Goal: Find specific page/section: Find specific page/section

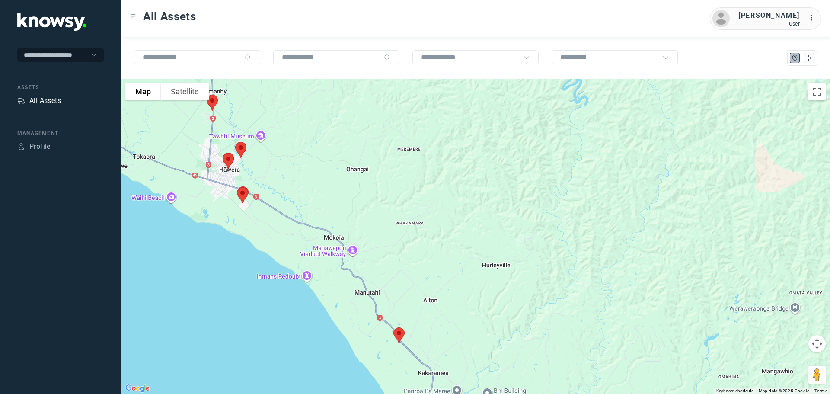
click at [54, 101] on div "All Assets" at bounding box center [45, 101] width 32 height 10
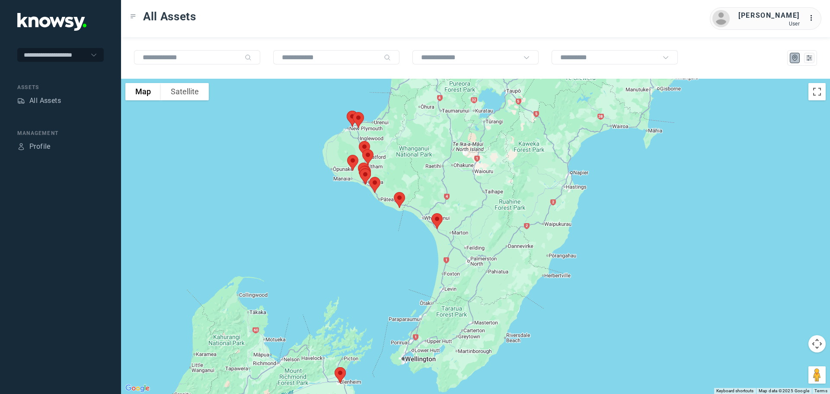
drag, startPoint x: 369, startPoint y: 106, endPoint x: 440, endPoint y: 192, distance: 112.3
click at [440, 192] on div at bounding box center [475, 236] width 709 height 315
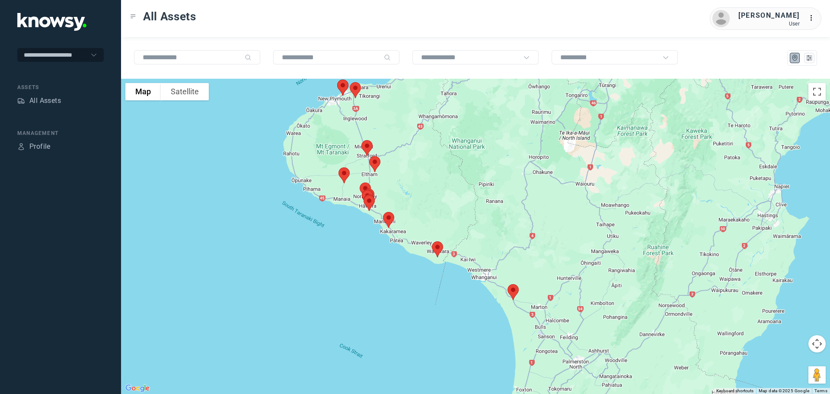
drag, startPoint x: 376, startPoint y: 170, endPoint x: 423, endPoint y: 190, distance: 50.5
click at [423, 190] on div at bounding box center [475, 236] width 709 height 315
click at [377, 165] on img at bounding box center [375, 164] width 18 height 23
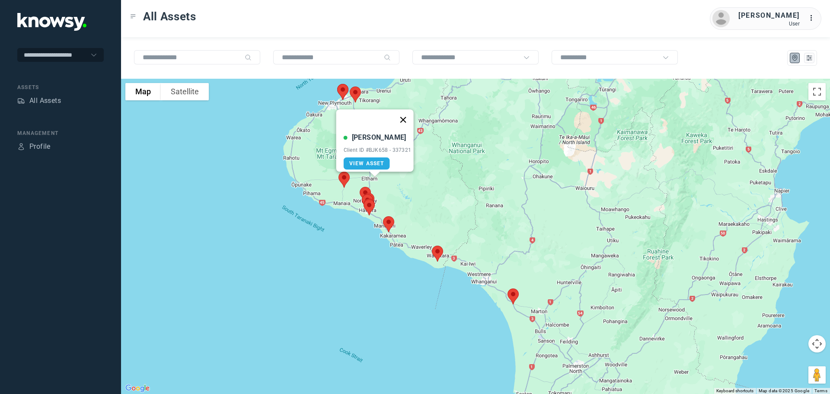
click at [403, 112] on button "Close" at bounding box center [402, 119] width 21 height 21
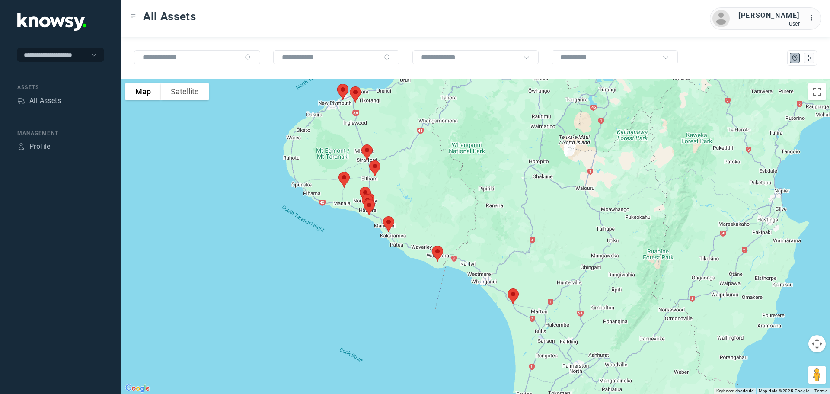
click at [366, 151] on img at bounding box center [367, 152] width 18 height 23
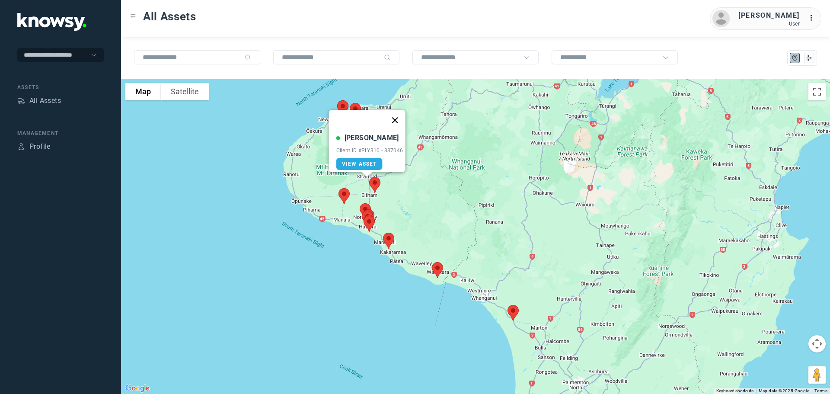
click at [398, 114] on button "Close" at bounding box center [394, 120] width 21 height 21
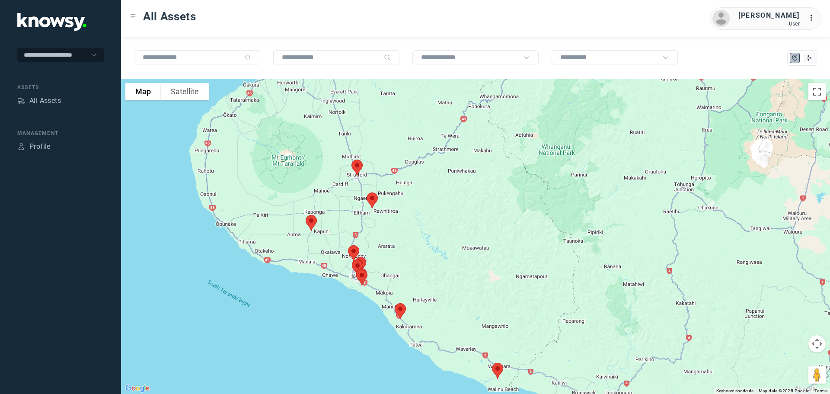
click at [310, 222] on img at bounding box center [311, 222] width 18 height 23
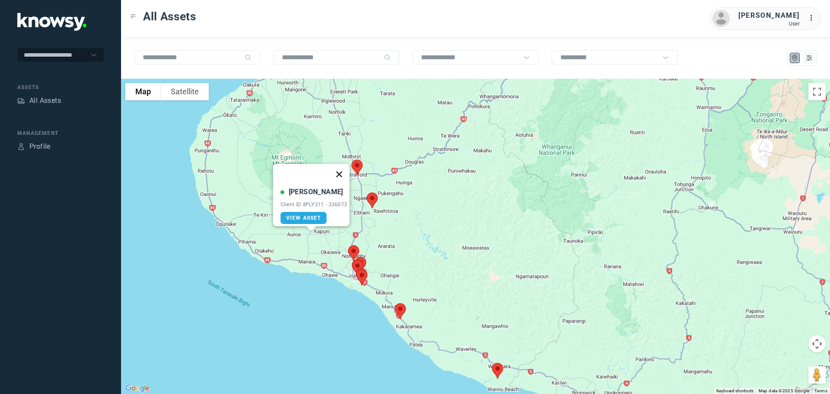
click at [341, 170] on button "Close" at bounding box center [338, 174] width 21 height 21
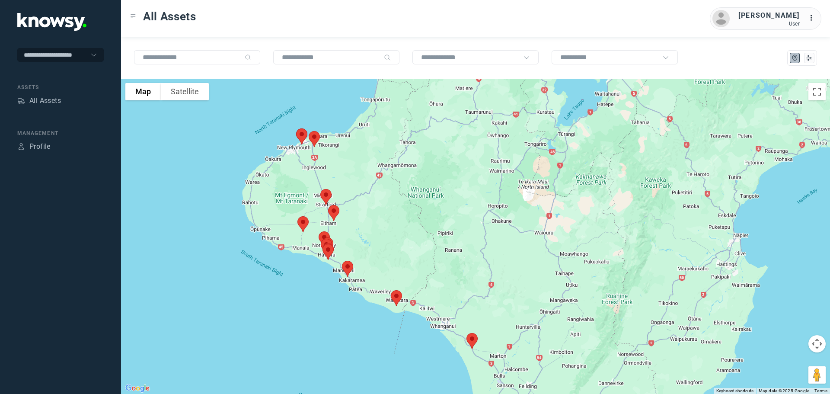
drag, startPoint x: 368, startPoint y: 114, endPoint x: 421, endPoint y: 223, distance: 121.2
click at [421, 221] on div at bounding box center [475, 236] width 709 height 315
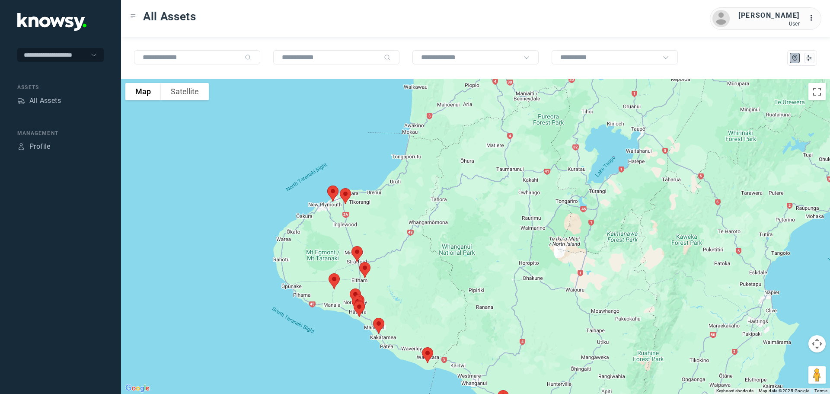
drag, startPoint x: 363, startPoint y: 182, endPoint x: 376, endPoint y: 210, distance: 30.7
click at [376, 210] on div at bounding box center [475, 236] width 709 height 315
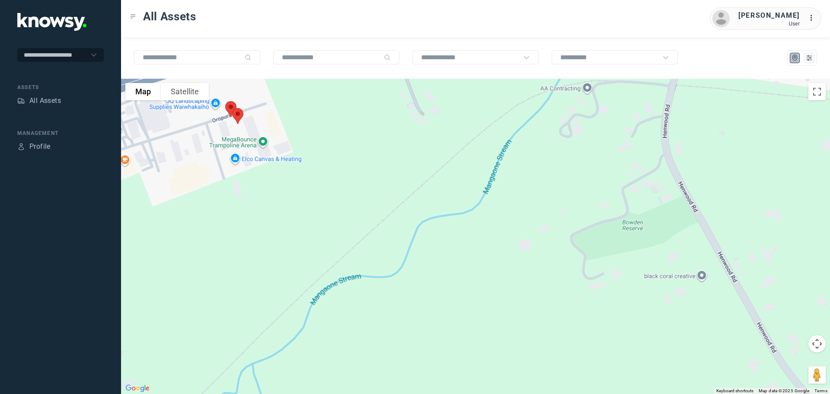
drag, startPoint x: 183, startPoint y: 173, endPoint x: 338, endPoint y: 153, distance: 156.0
click at [338, 153] on div at bounding box center [475, 236] width 709 height 315
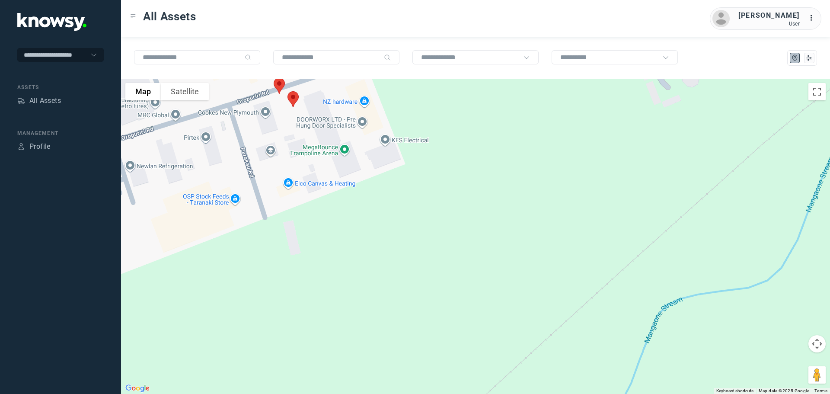
drag, startPoint x: 274, startPoint y: 132, endPoint x: 395, endPoint y: 159, distance: 124.5
click at [395, 159] on div at bounding box center [475, 236] width 709 height 315
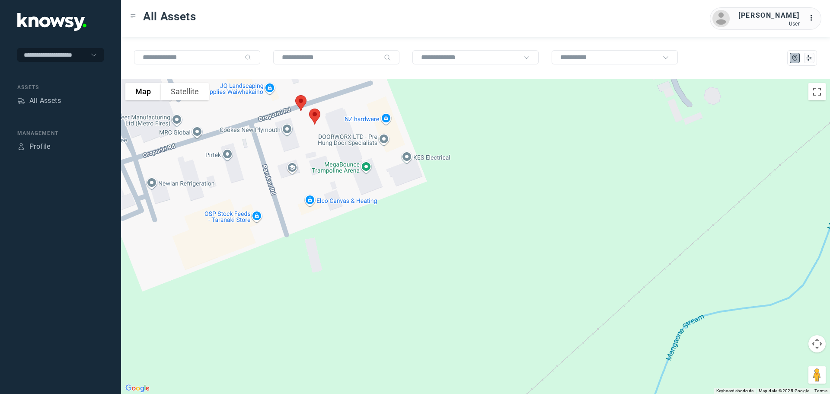
click at [315, 114] on img at bounding box center [315, 116] width 18 height 23
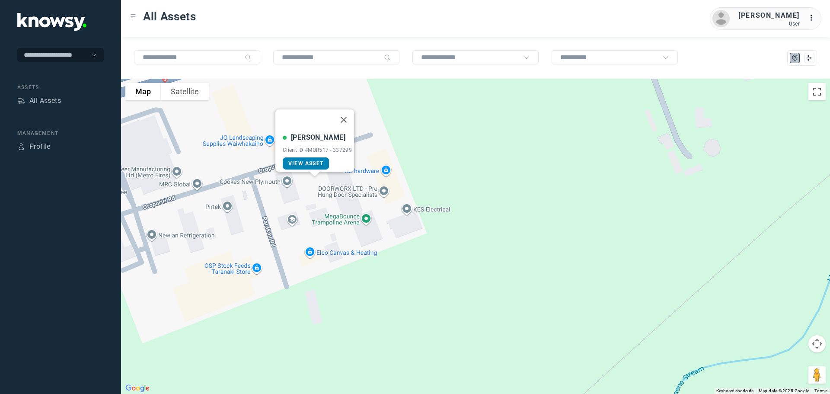
click at [306, 160] on span "View Asset" at bounding box center [305, 163] width 35 height 6
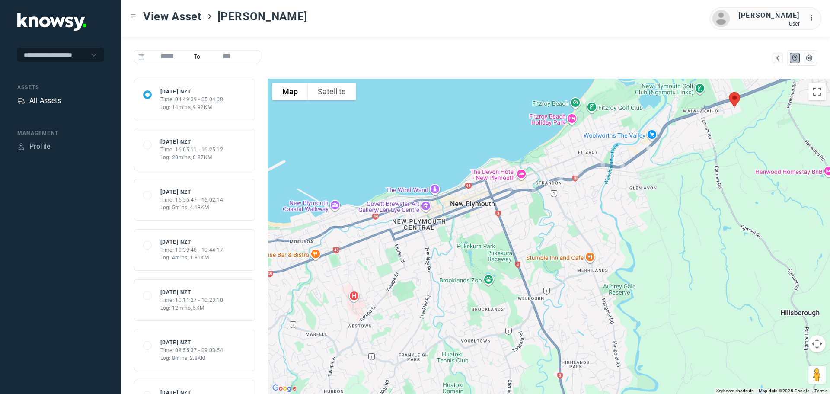
click at [51, 101] on div "All Assets" at bounding box center [45, 101] width 32 height 10
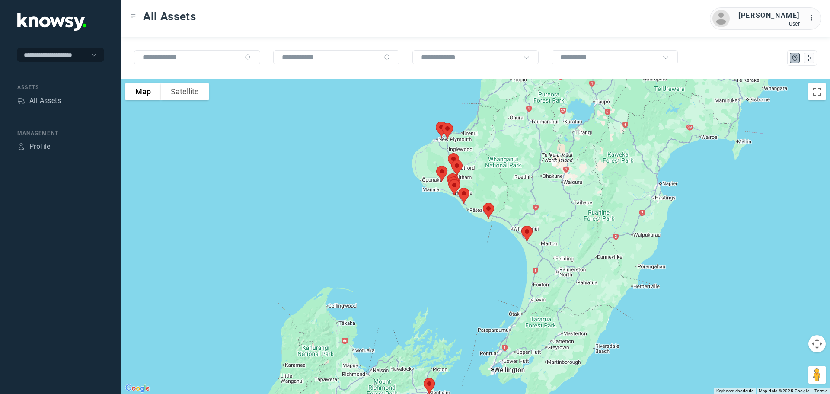
drag, startPoint x: 327, startPoint y: 153, endPoint x: 275, endPoint y: 226, distance: 89.8
click at [275, 226] on div at bounding box center [475, 236] width 709 height 315
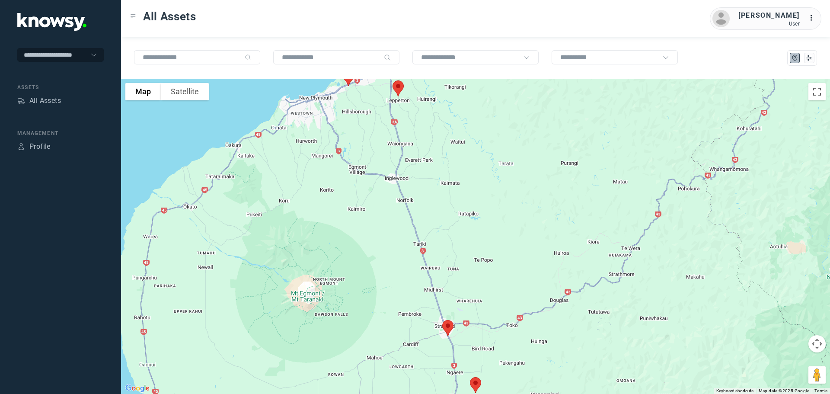
drag, startPoint x: 373, startPoint y: 136, endPoint x: 424, endPoint y: 220, distance: 99.0
click at [424, 220] on div at bounding box center [475, 236] width 709 height 315
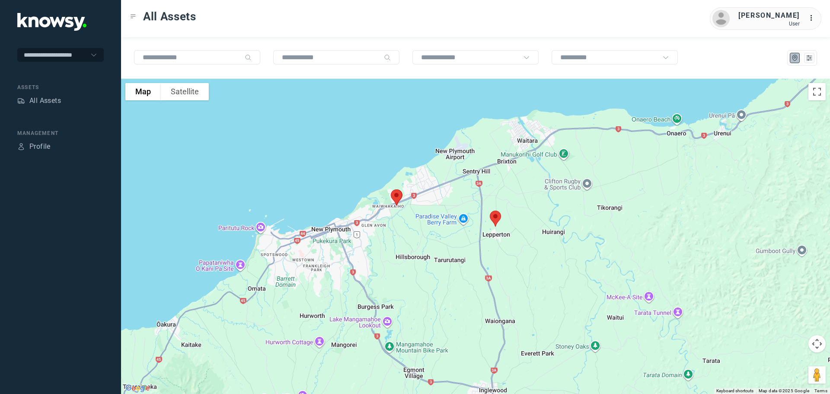
drag, startPoint x: 399, startPoint y: 171, endPoint x: 401, endPoint y: 236, distance: 64.8
click at [401, 234] on div at bounding box center [475, 236] width 709 height 315
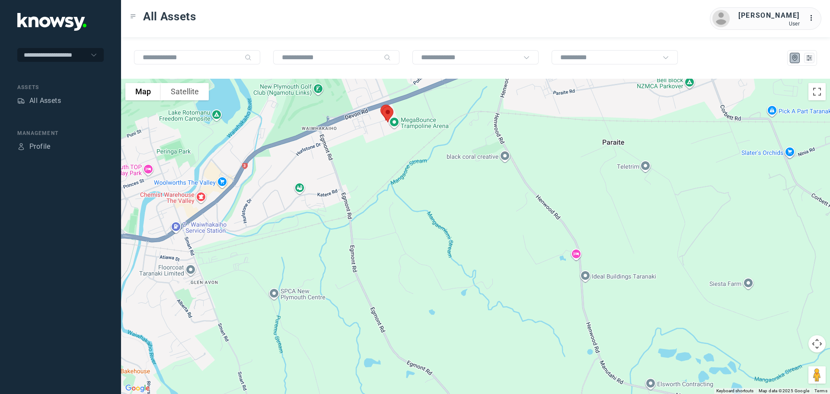
drag, startPoint x: 394, startPoint y: 144, endPoint x: 408, endPoint y: 199, distance: 56.3
click at [408, 198] on div at bounding box center [475, 236] width 709 height 315
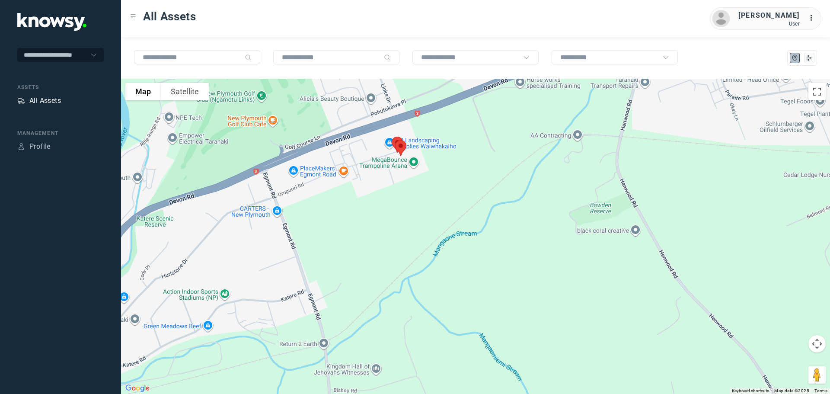
click at [57, 99] on div "All Assets" at bounding box center [45, 101] width 32 height 10
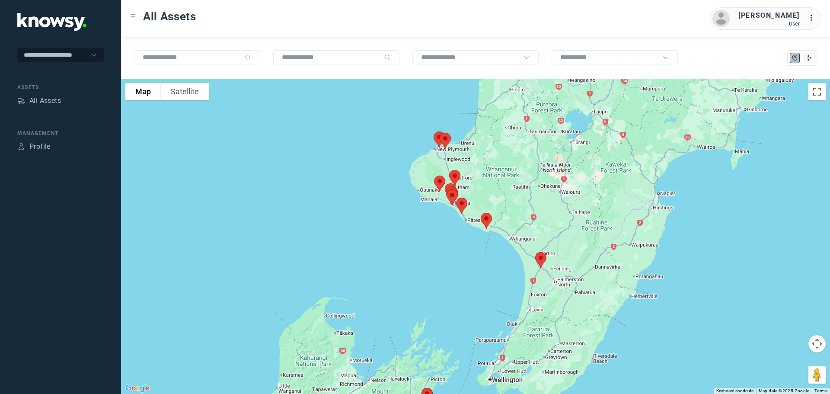
drag, startPoint x: 445, startPoint y: 214, endPoint x: 453, endPoint y: 258, distance: 45.2
click at [453, 258] on div at bounding box center [475, 236] width 709 height 315
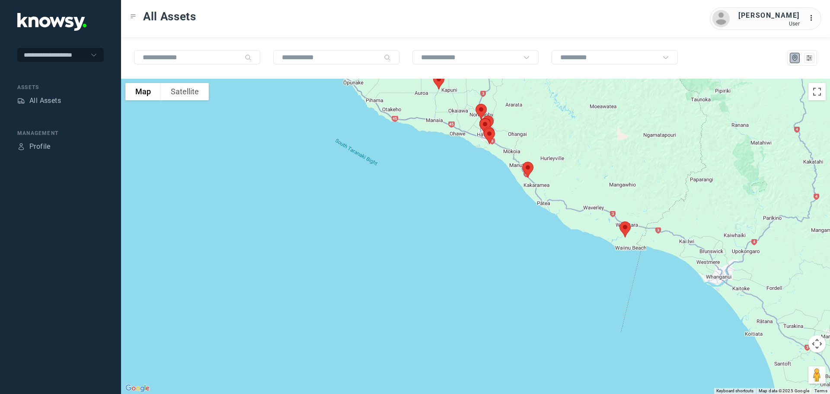
drag, startPoint x: 525, startPoint y: 163, endPoint x: 566, endPoint y: 220, distance: 70.3
click at [587, 235] on div at bounding box center [475, 236] width 709 height 315
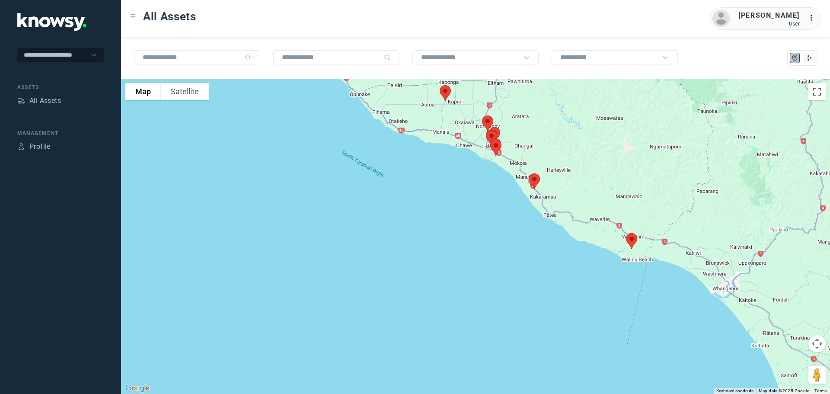
drag, startPoint x: 485, startPoint y: 175, endPoint x: 507, endPoint y: 213, distance: 44.6
click at [509, 213] on div at bounding box center [475, 236] width 709 height 315
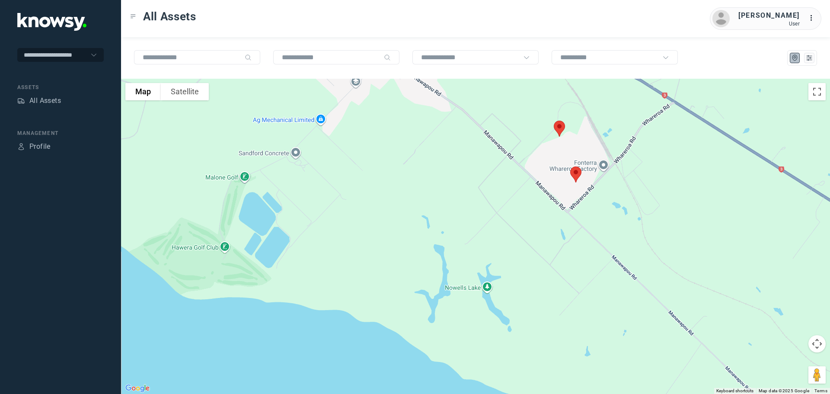
drag, startPoint x: 529, startPoint y: 204, endPoint x: 531, endPoint y: 257, distance: 52.8
click at [531, 268] on div at bounding box center [475, 236] width 709 height 315
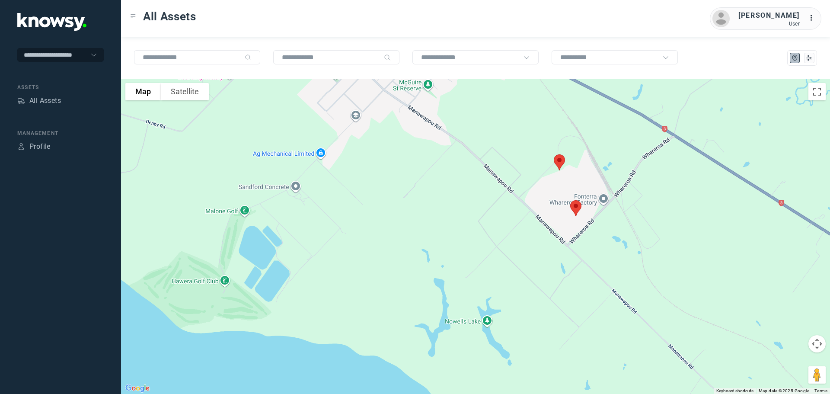
click at [559, 161] on img at bounding box center [559, 162] width 18 height 23
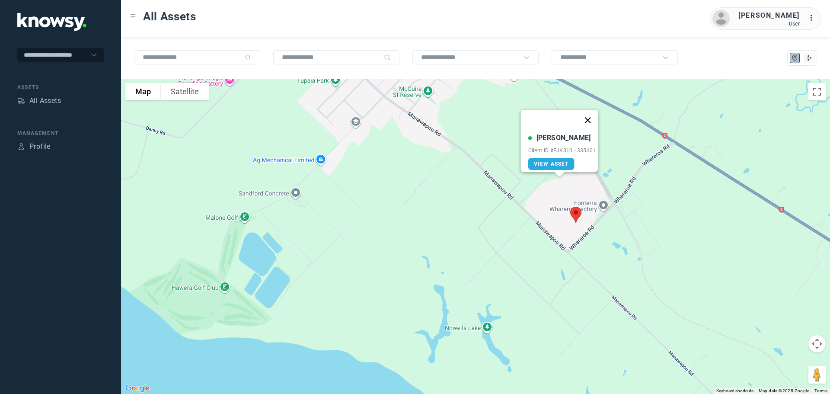
click at [591, 113] on button "Close" at bounding box center [587, 120] width 21 height 21
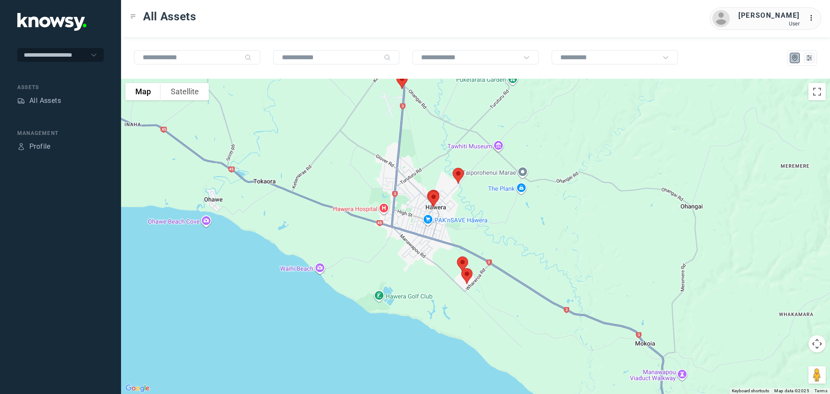
drag, startPoint x: 407, startPoint y: 143, endPoint x: 415, endPoint y: 245, distance: 101.4
click at [418, 233] on div at bounding box center [475, 236] width 709 height 315
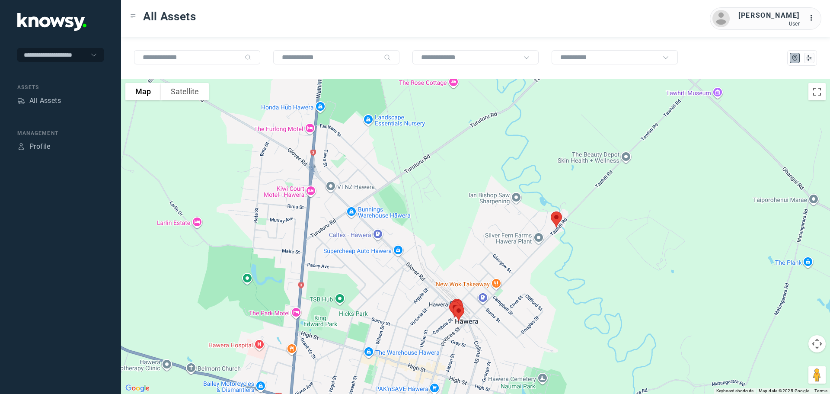
drag, startPoint x: 509, startPoint y: 112, endPoint x: 549, endPoint y: 302, distance: 194.9
click at [551, 300] on div at bounding box center [475, 236] width 709 height 315
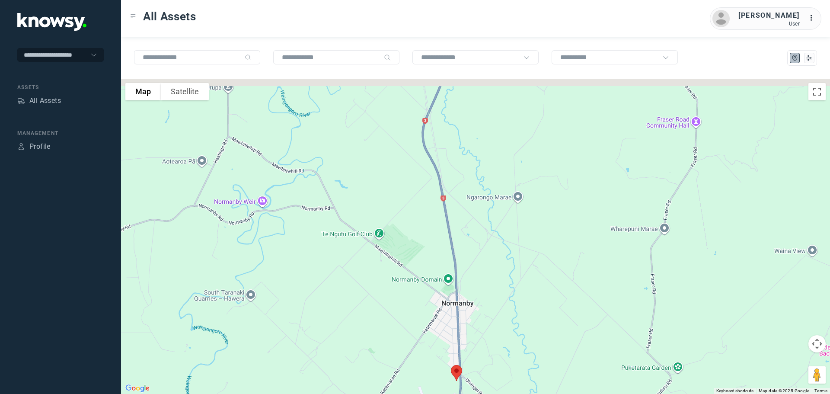
drag, startPoint x: 465, startPoint y: 226, endPoint x: 481, endPoint y: 371, distance: 146.1
click at [482, 370] on div at bounding box center [475, 236] width 709 height 315
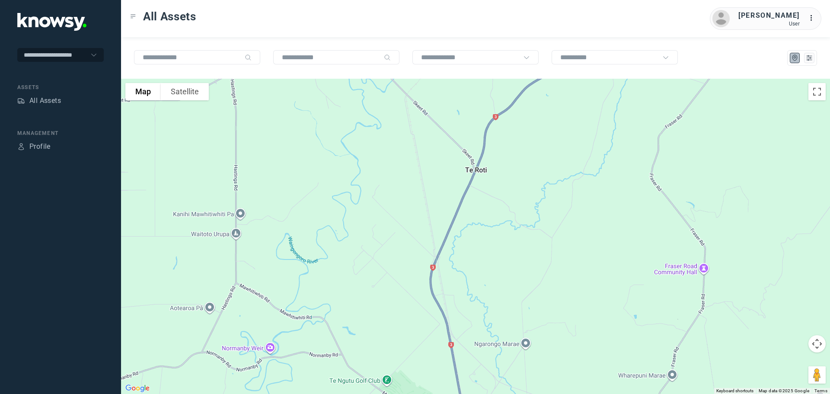
drag, startPoint x: 476, startPoint y: 260, endPoint x: 405, endPoint y: 377, distance: 137.1
click at [405, 376] on div at bounding box center [475, 236] width 709 height 315
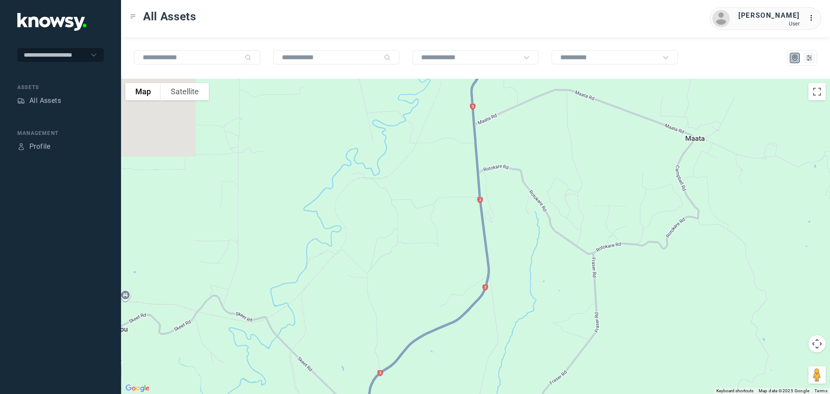
drag, startPoint x: 448, startPoint y: 291, endPoint x: 444, endPoint y: 367, distance: 76.6
click at [445, 370] on div at bounding box center [475, 236] width 709 height 315
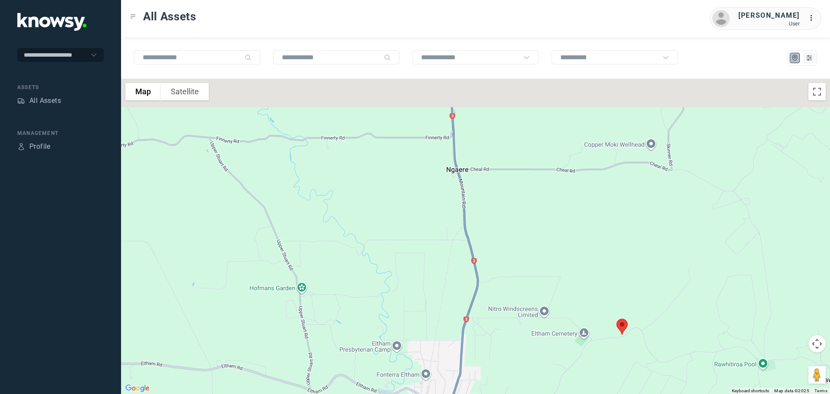
drag, startPoint x: 385, startPoint y: 316, endPoint x: 374, endPoint y: 357, distance: 41.9
click at [375, 357] on div at bounding box center [475, 236] width 709 height 315
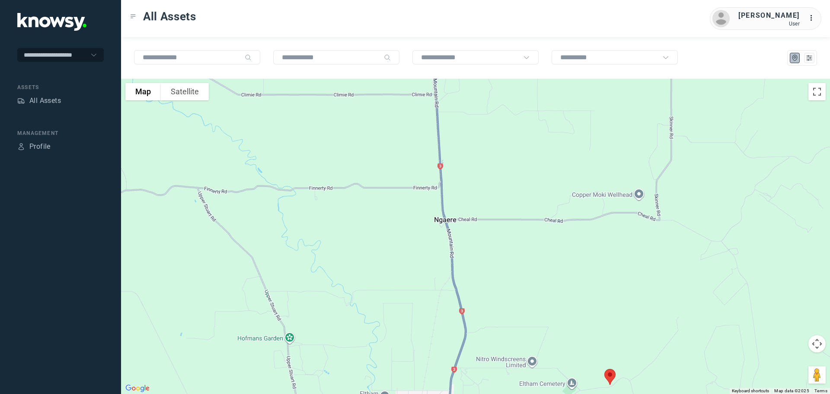
drag, startPoint x: 377, startPoint y: 191, endPoint x: 410, endPoint y: 393, distance: 204.5
click at [410, 393] on div at bounding box center [475, 236] width 709 height 315
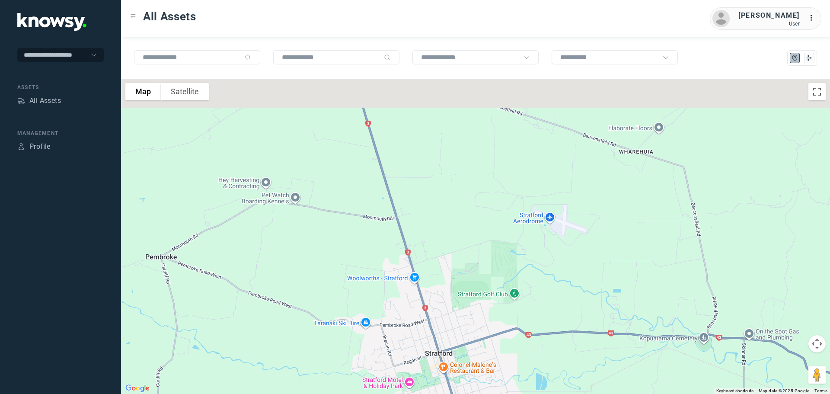
drag, startPoint x: 385, startPoint y: 334, endPoint x: 389, endPoint y: 367, distance: 33.0
click at [388, 367] on div at bounding box center [475, 236] width 709 height 315
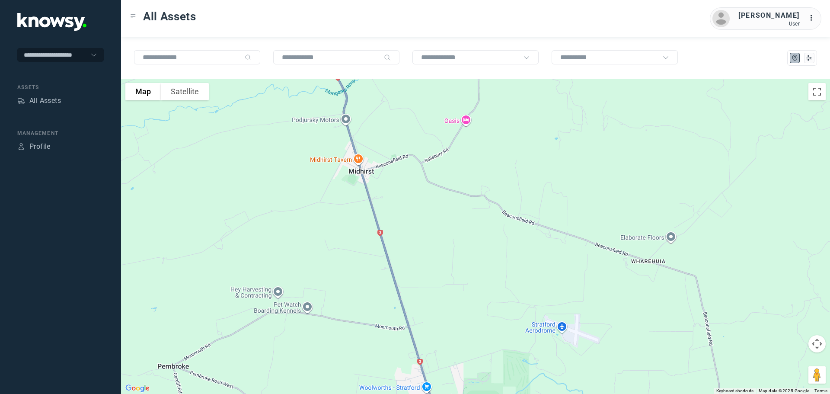
drag, startPoint x: 414, startPoint y: 301, endPoint x: 480, endPoint y: 414, distance: 130.8
click at [480, 393] on html "**********" at bounding box center [415, 197] width 830 height 394
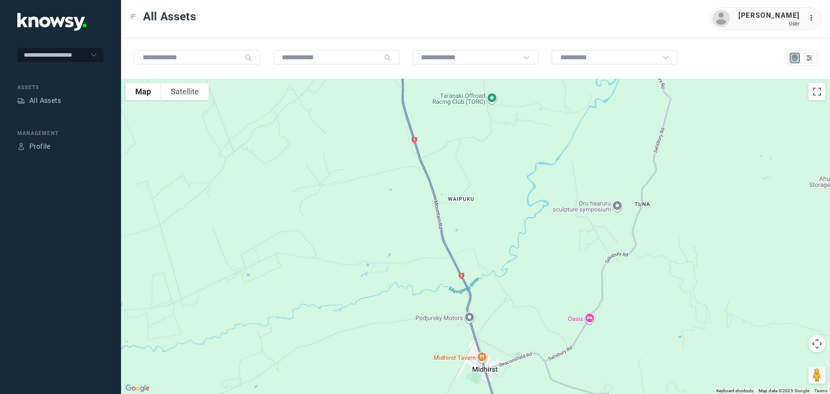
drag, startPoint x: 431, startPoint y: 267, endPoint x: 438, endPoint y: 351, distance: 84.6
click at [438, 352] on div at bounding box center [475, 236] width 709 height 315
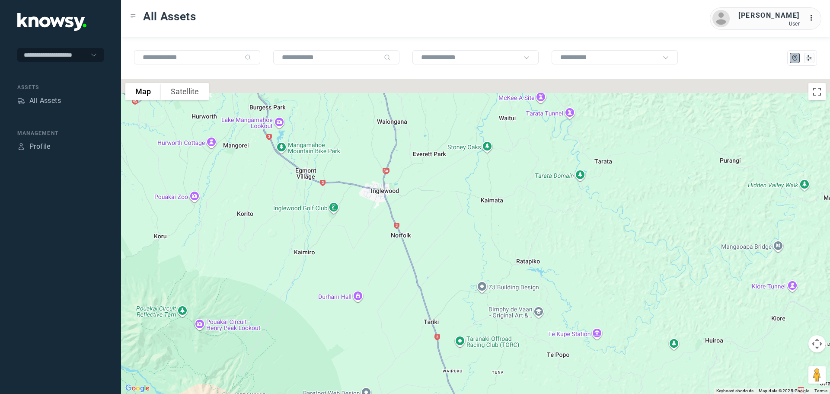
drag, startPoint x: 351, startPoint y: 182, endPoint x: 389, endPoint y: 374, distance: 196.1
click at [389, 370] on div at bounding box center [475, 236] width 709 height 315
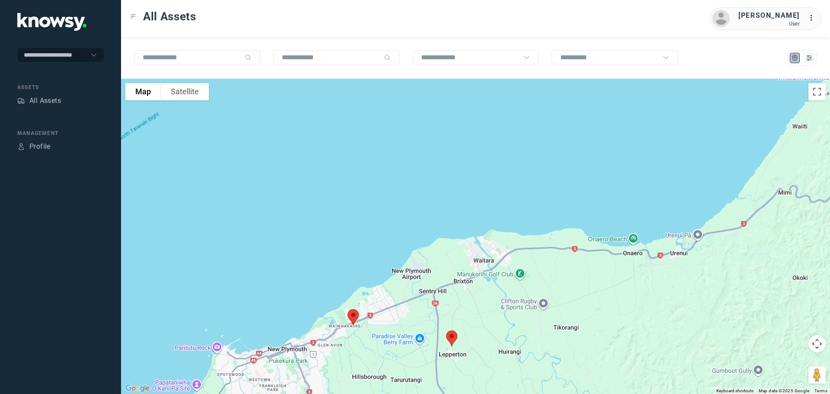
drag, startPoint x: 400, startPoint y: 353, endPoint x: 399, endPoint y: 287, distance: 66.1
click at [399, 287] on div at bounding box center [475, 236] width 709 height 315
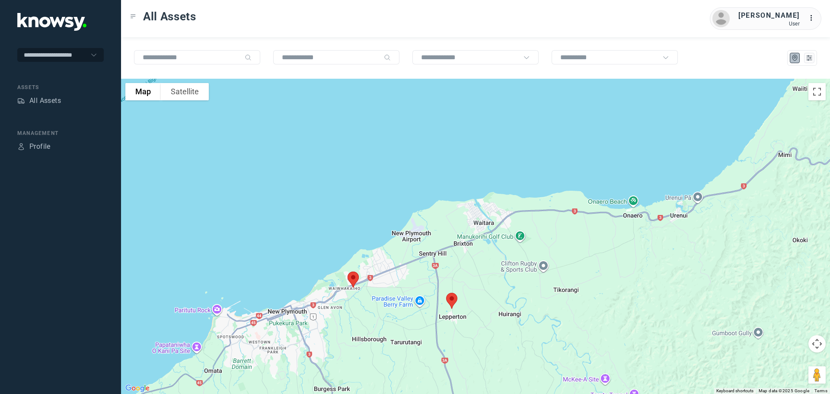
click at [356, 282] on img at bounding box center [353, 279] width 18 height 23
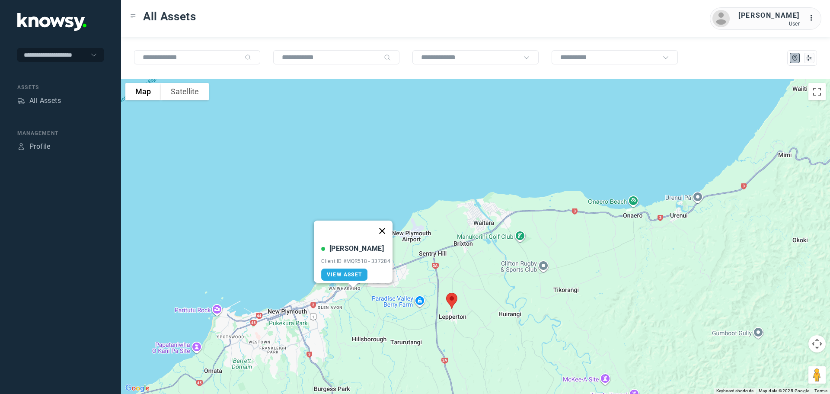
click at [383, 223] on button "Close" at bounding box center [382, 230] width 21 height 21
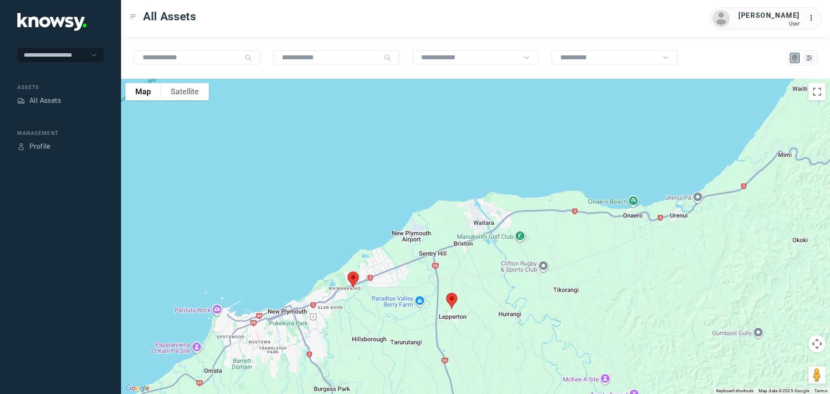
click at [451, 299] on img at bounding box center [452, 300] width 18 height 23
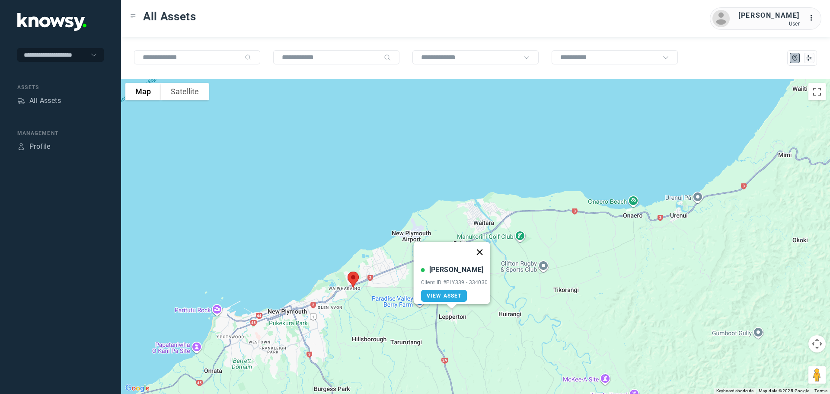
click at [479, 244] on button "Close" at bounding box center [479, 252] width 21 height 21
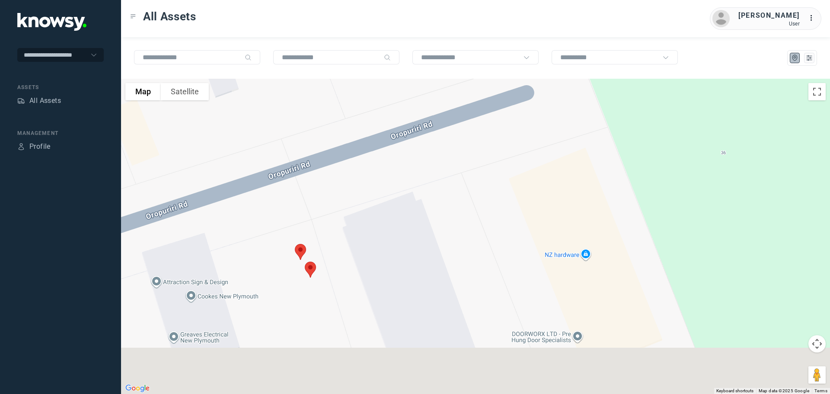
drag, startPoint x: 275, startPoint y: 307, endPoint x: 406, endPoint y: 220, distance: 157.5
click at [406, 220] on div at bounding box center [475, 236] width 709 height 315
